Goal: Transaction & Acquisition: Subscribe to service/newsletter

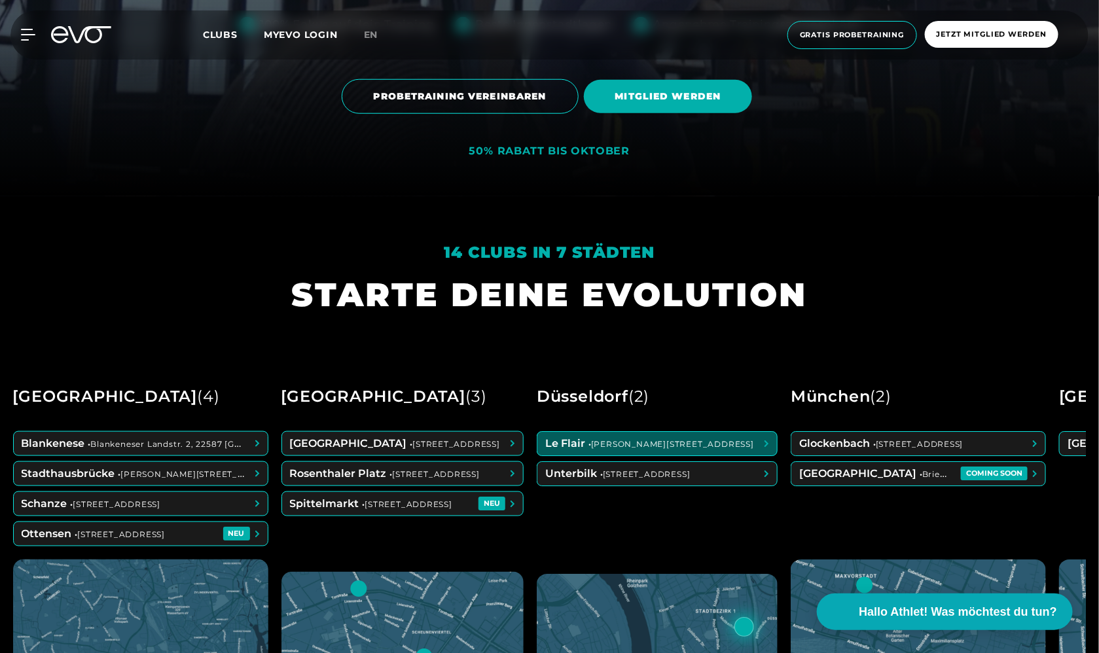
scroll to position [457, 0]
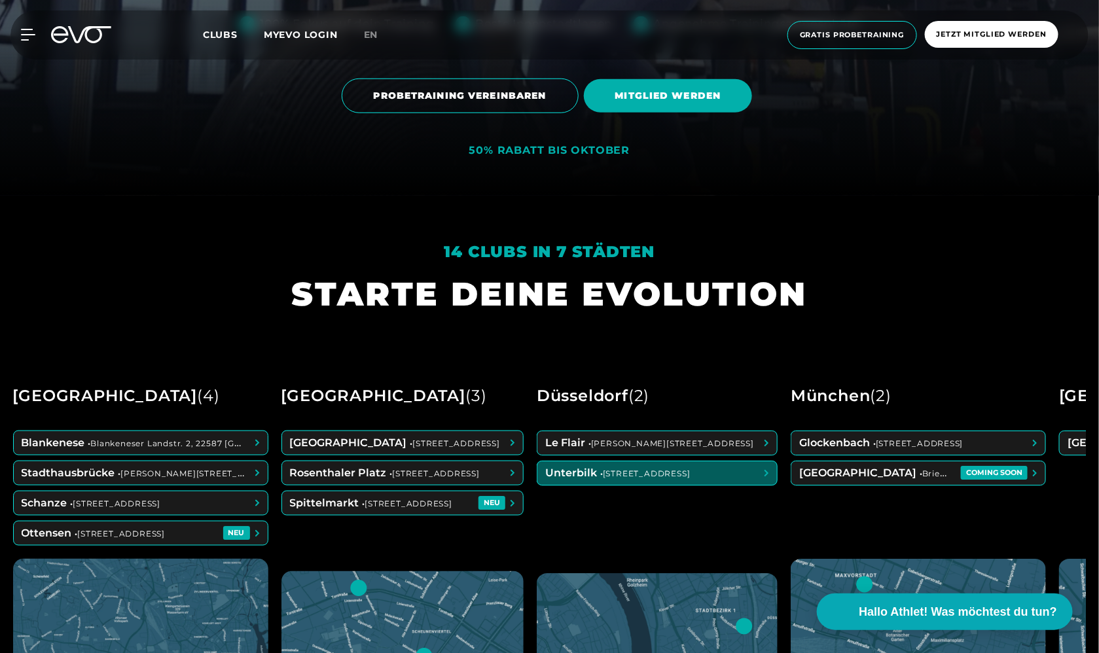
click at [657, 470] on span at bounding box center [656, 473] width 239 height 24
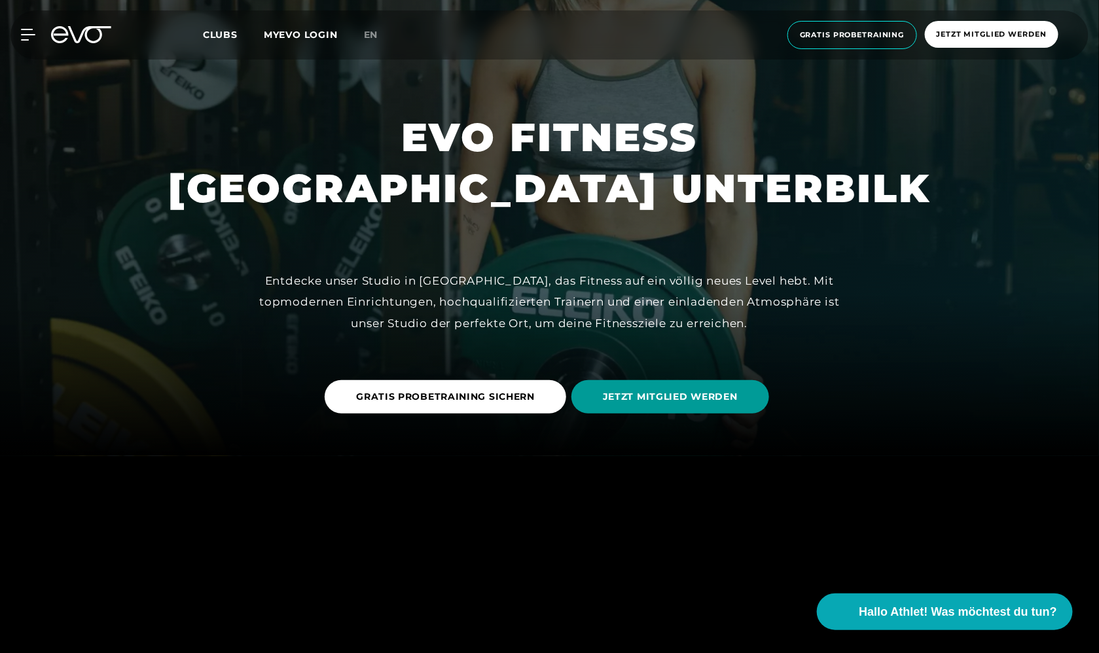
scroll to position [196, 0]
click at [662, 397] on span "JETZT MITGLIED WERDEN" at bounding box center [670, 398] width 135 height 14
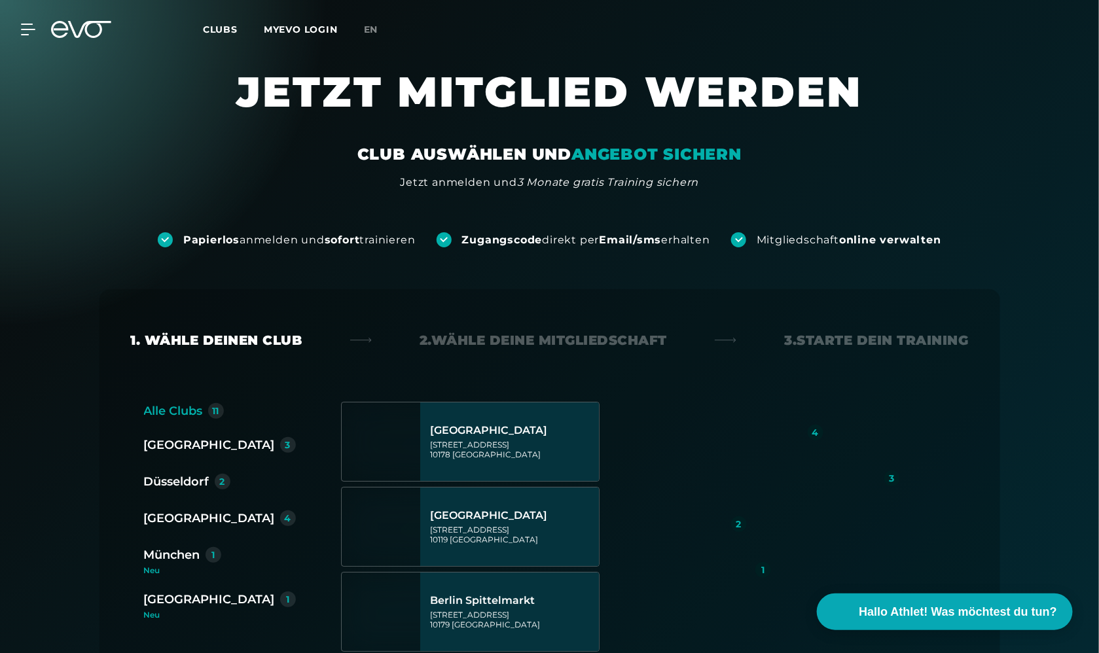
click at [196, 479] on div "Düsseldorf" at bounding box center [176, 481] width 65 height 18
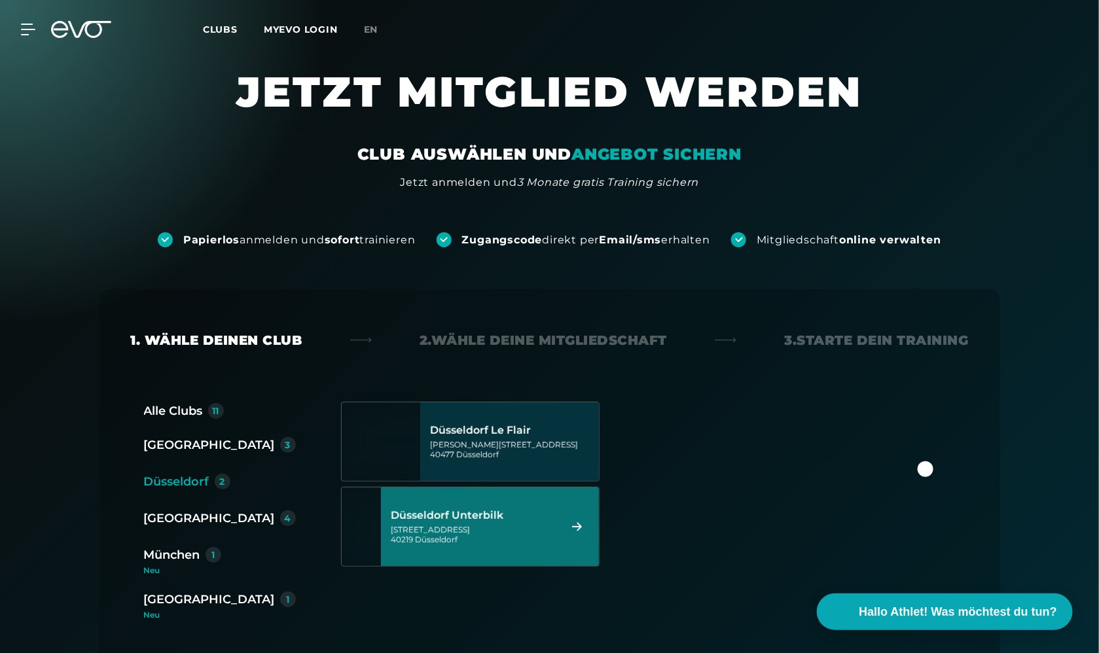
click at [504, 527] on div "Gladbacherstraße 6 40219 Düsseldorf" at bounding box center [473, 535] width 164 height 20
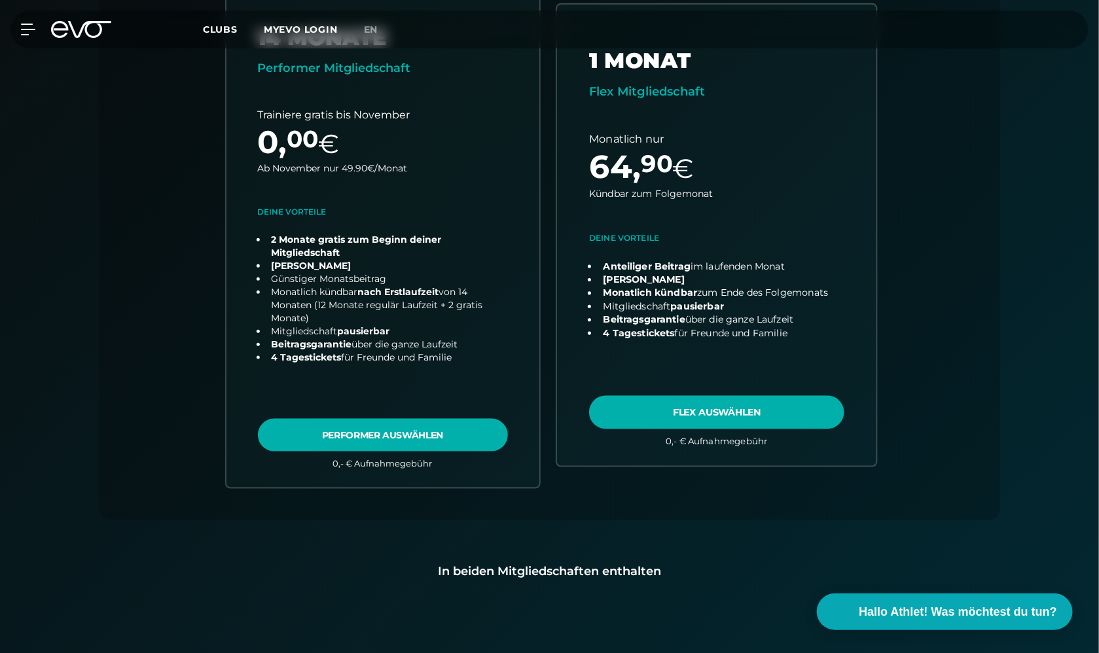
scroll to position [420, 0]
click at [697, 414] on link "choose plan" at bounding box center [716, 235] width 319 height 461
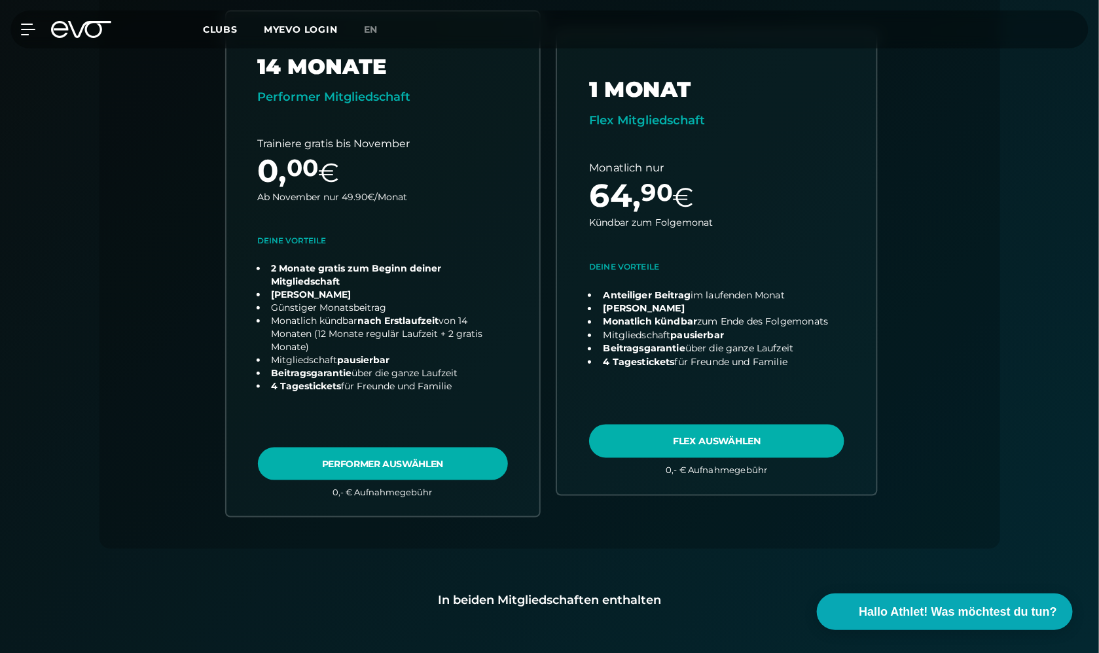
scroll to position [392, 0]
click at [675, 436] on link "choose plan" at bounding box center [716, 263] width 319 height 461
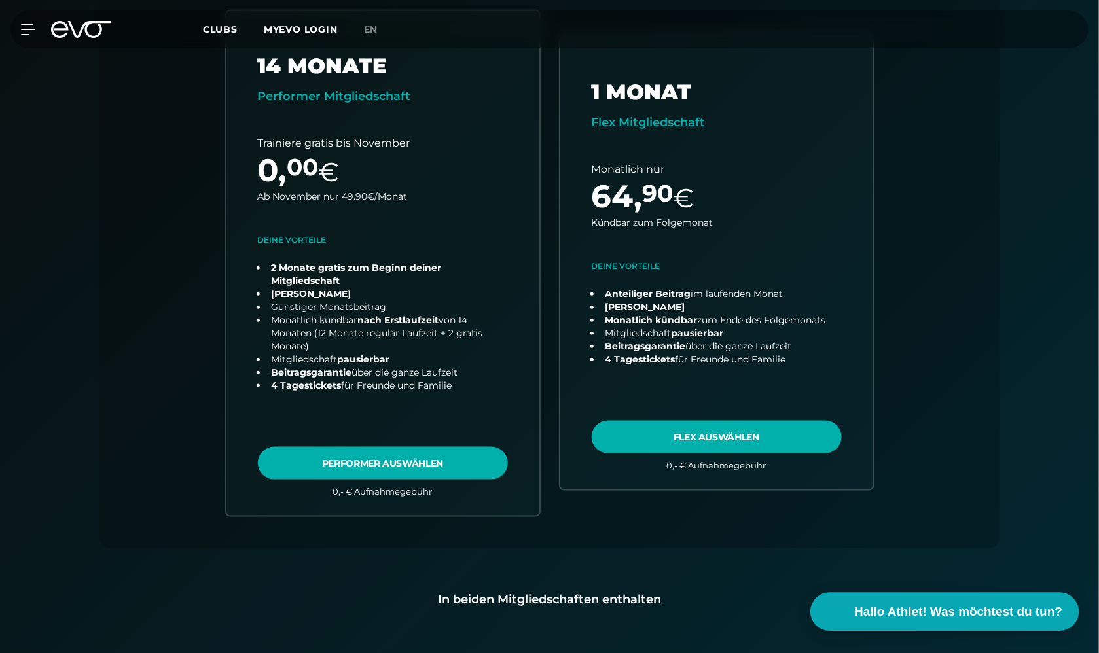
click at [881, 613] on span "Hallo Athlet! Was möchtest du tun?" at bounding box center [959, 612] width 208 height 18
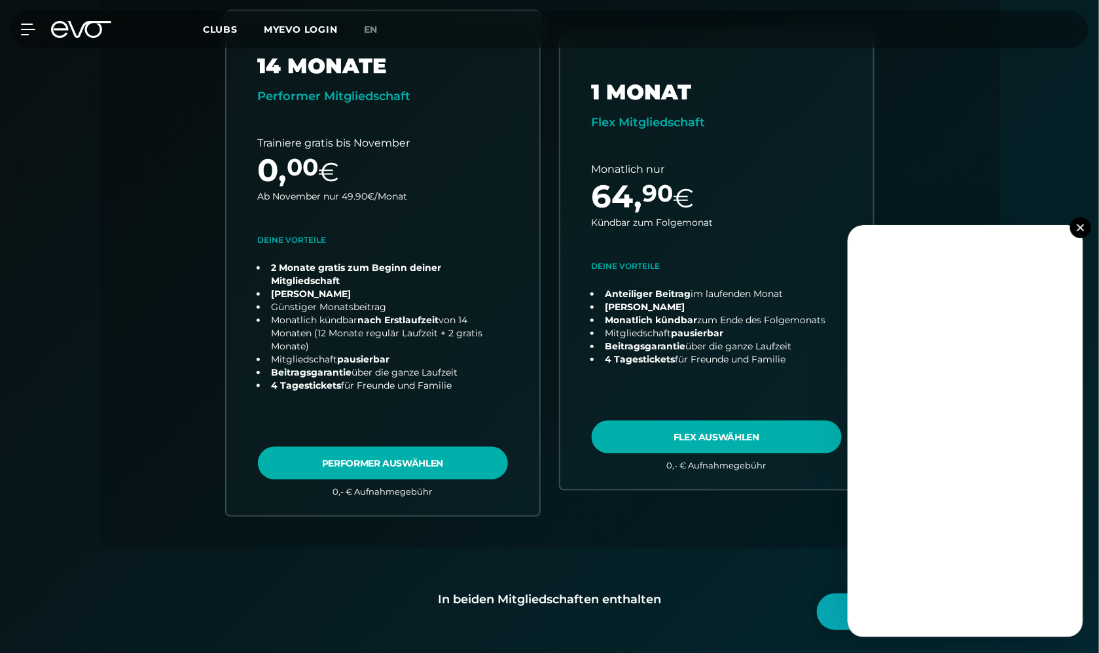
scroll to position [393, 0]
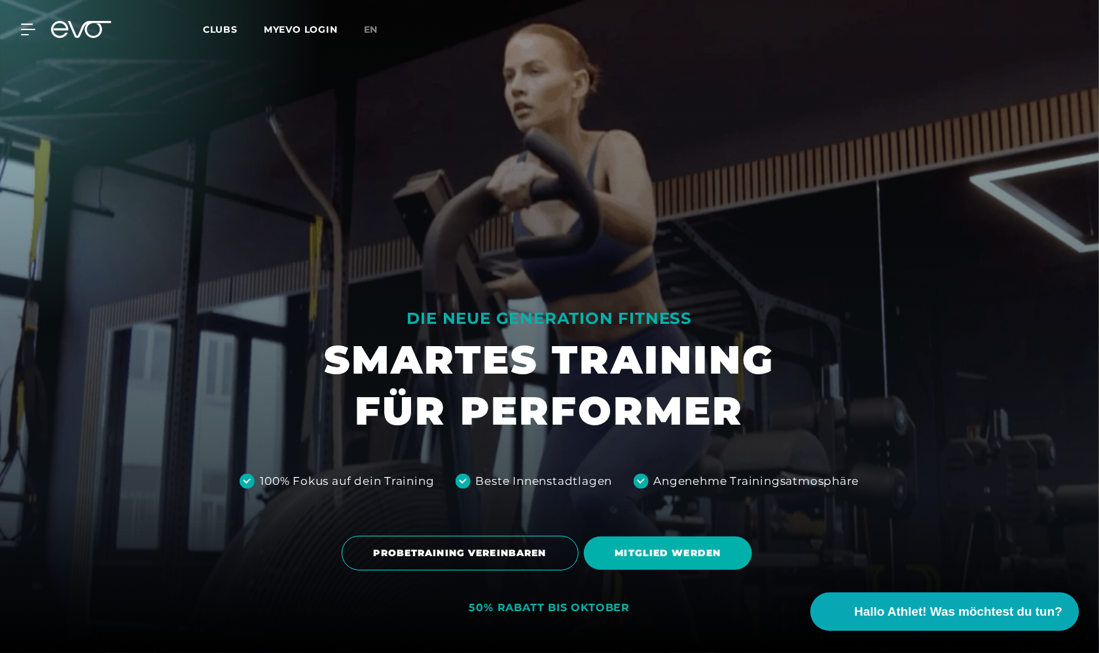
click at [908, 614] on span "Hallo Athlet! Was möchtest du tun?" at bounding box center [959, 612] width 208 height 18
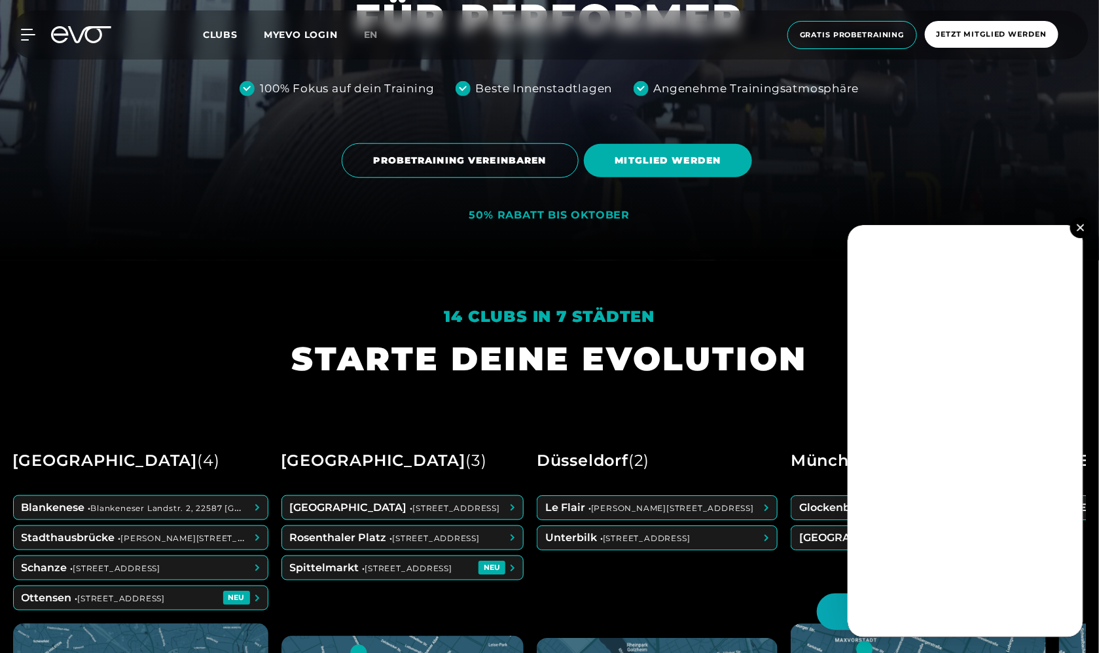
scroll to position [393, 0]
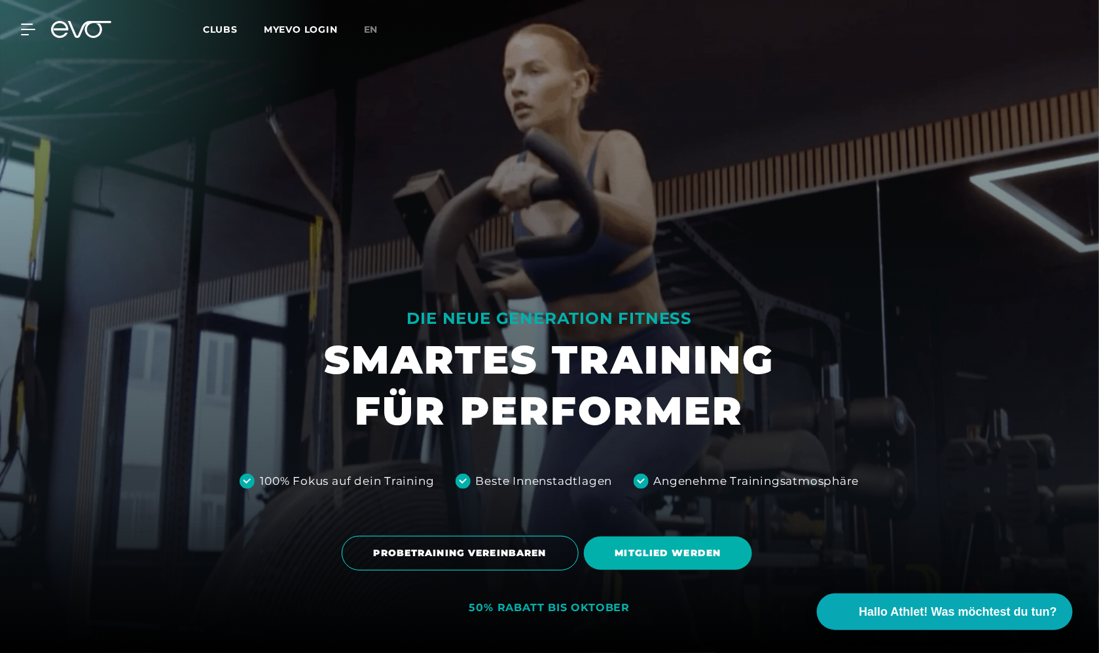
click at [318, 31] on link "MYEVO LOGIN" at bounding box center [301, 30] width 74 height 12
click at [315, 27] on link "MYEVO LOGIN" at bounding box center [301, 30] width 74 height 12
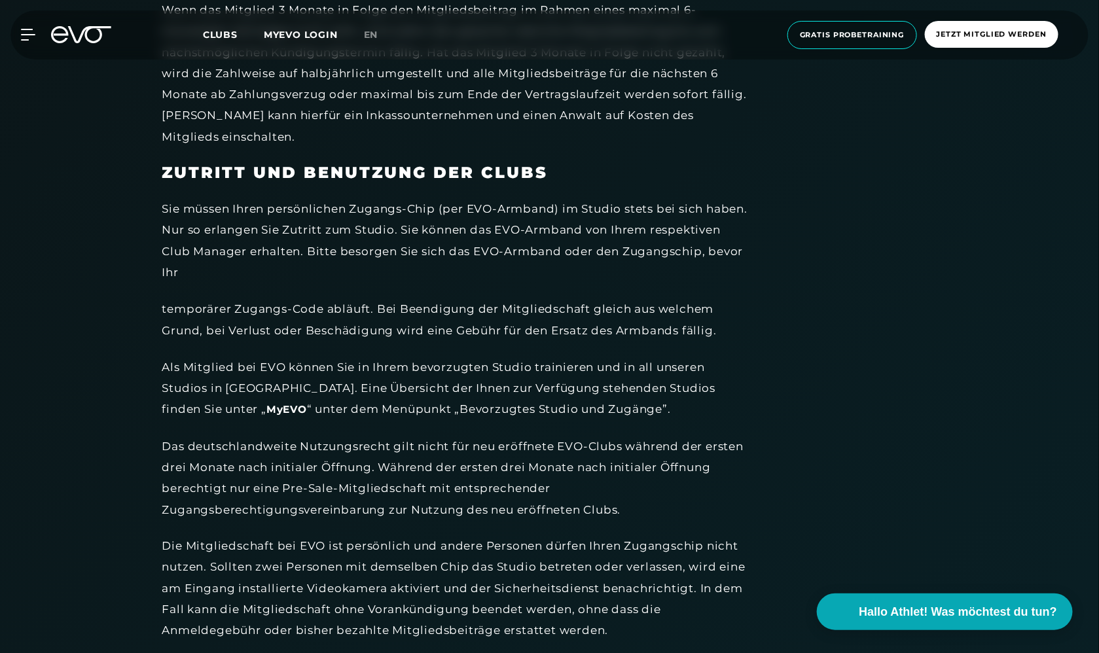
scroll to position [2571, 0]
